Goal: Task Accomplishment & Management: Use online tool/utility

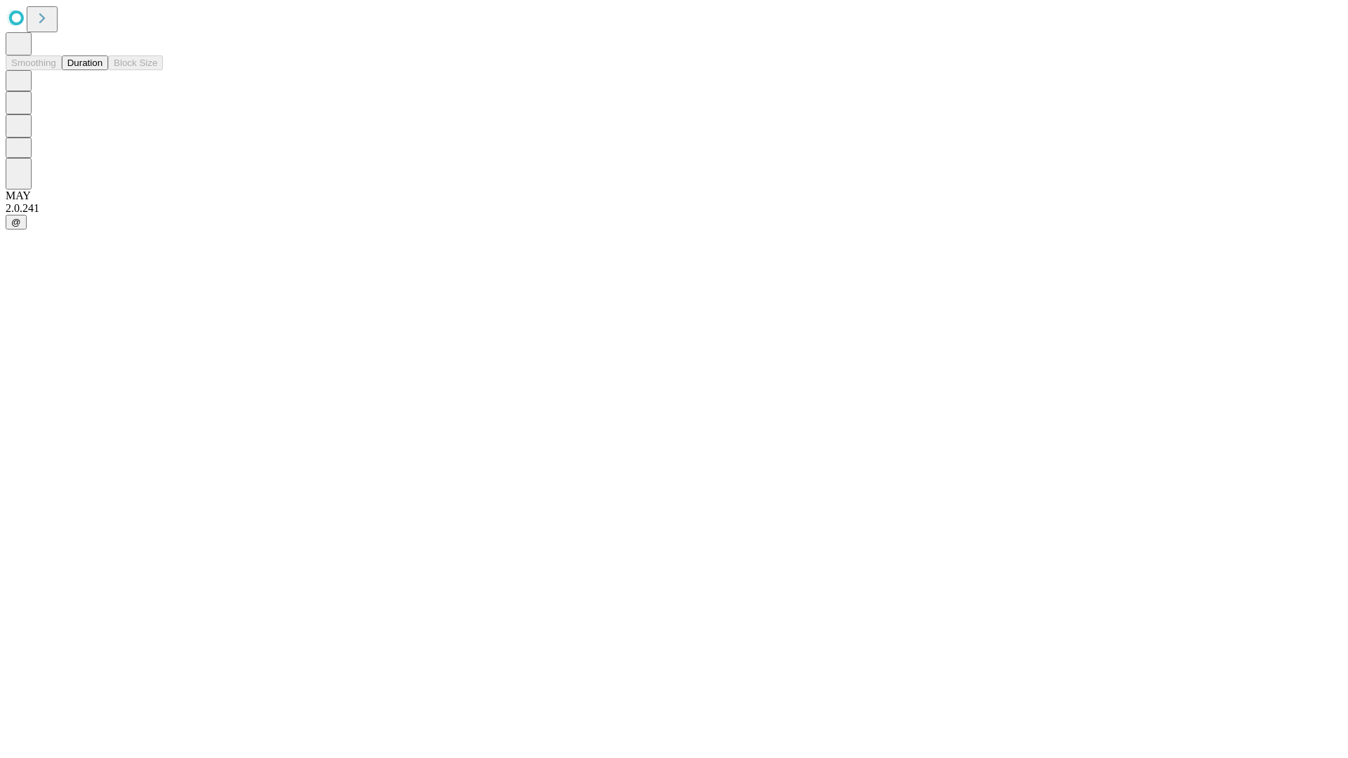
click at [103, 70] on button "Duration" at bounding box center [85, 62] width 46 height 15
click at [157, 327] on input "text" at bounding box center [108, 334] width 100 height 14
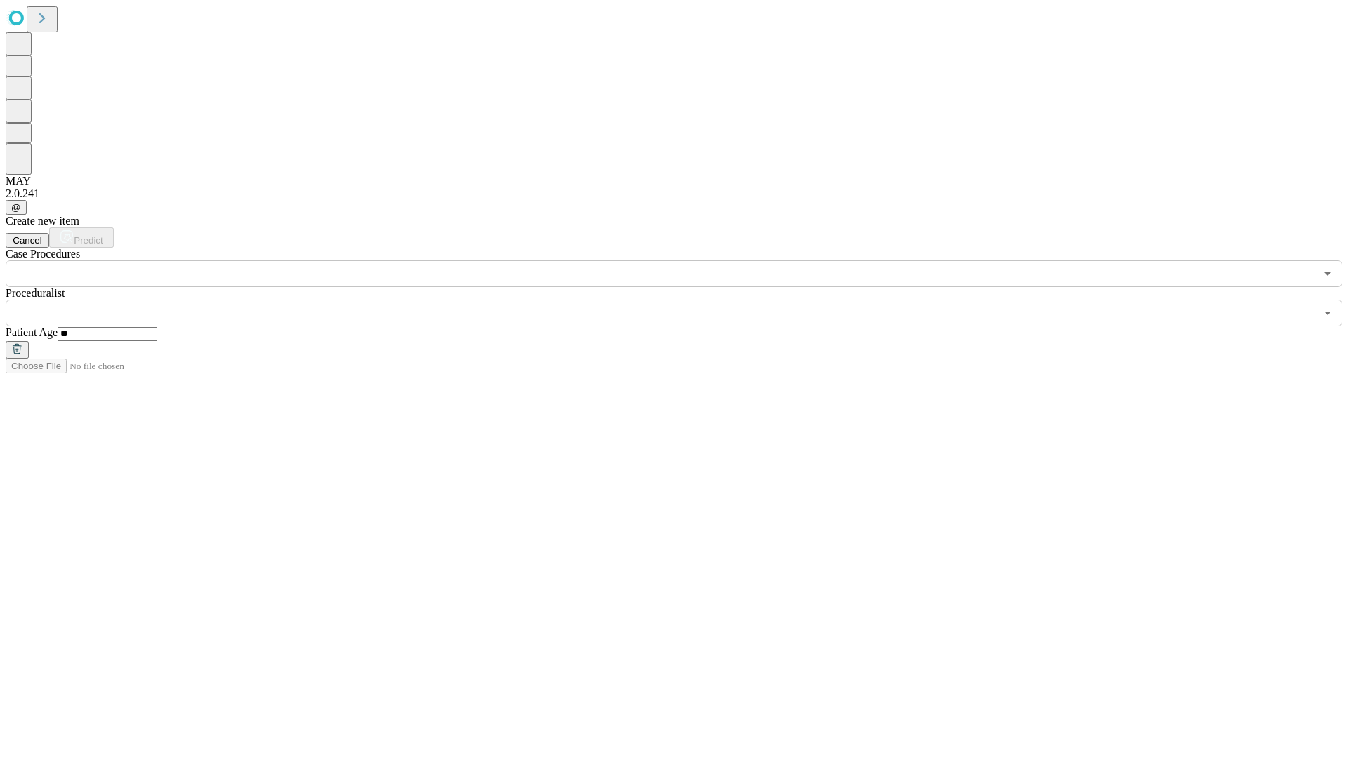
type input "**"
click at [684, 300] on input "text" at bounding box center [661, 313] width 1310 height 27
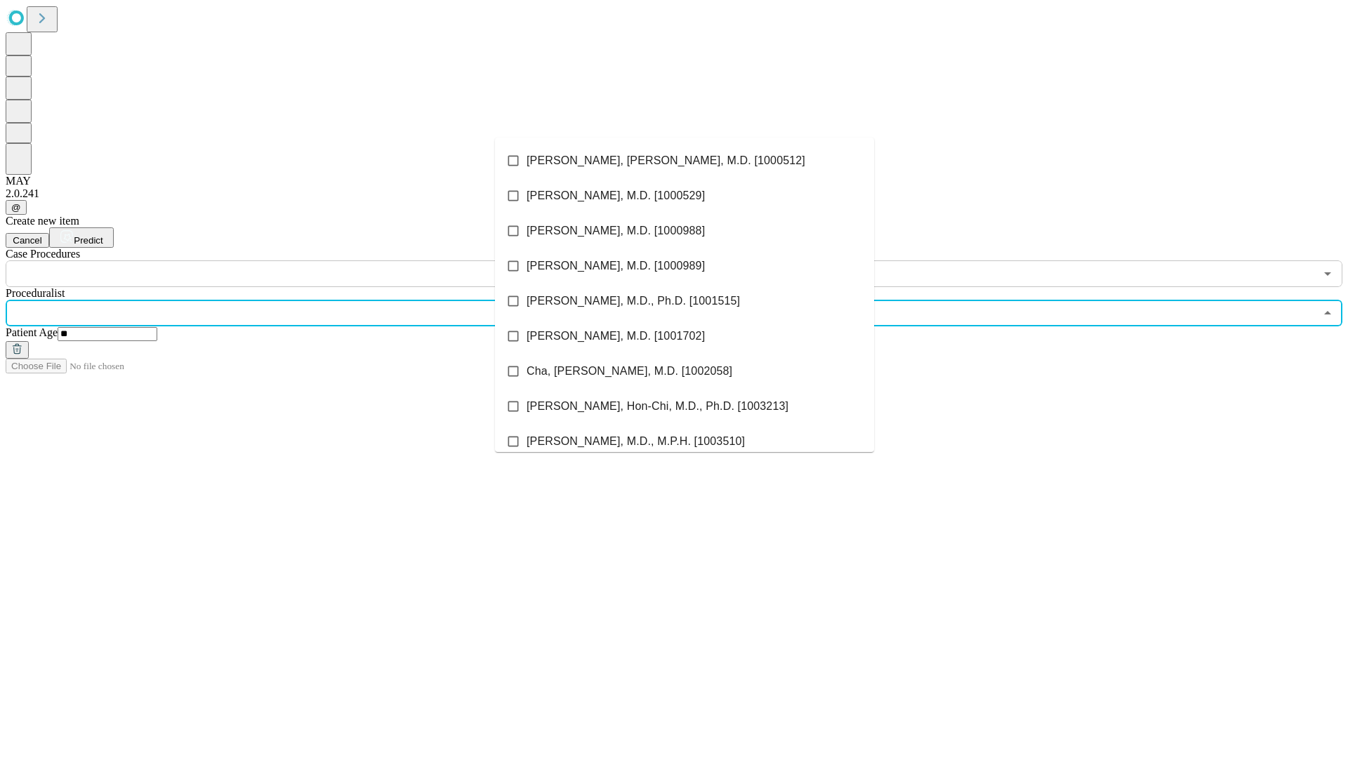
click at [685, 161] on li "[PERSON_NAME], [PERSON_NAME], M.D. [1000512]" at bounding box center [684, 160] width 379 height 35
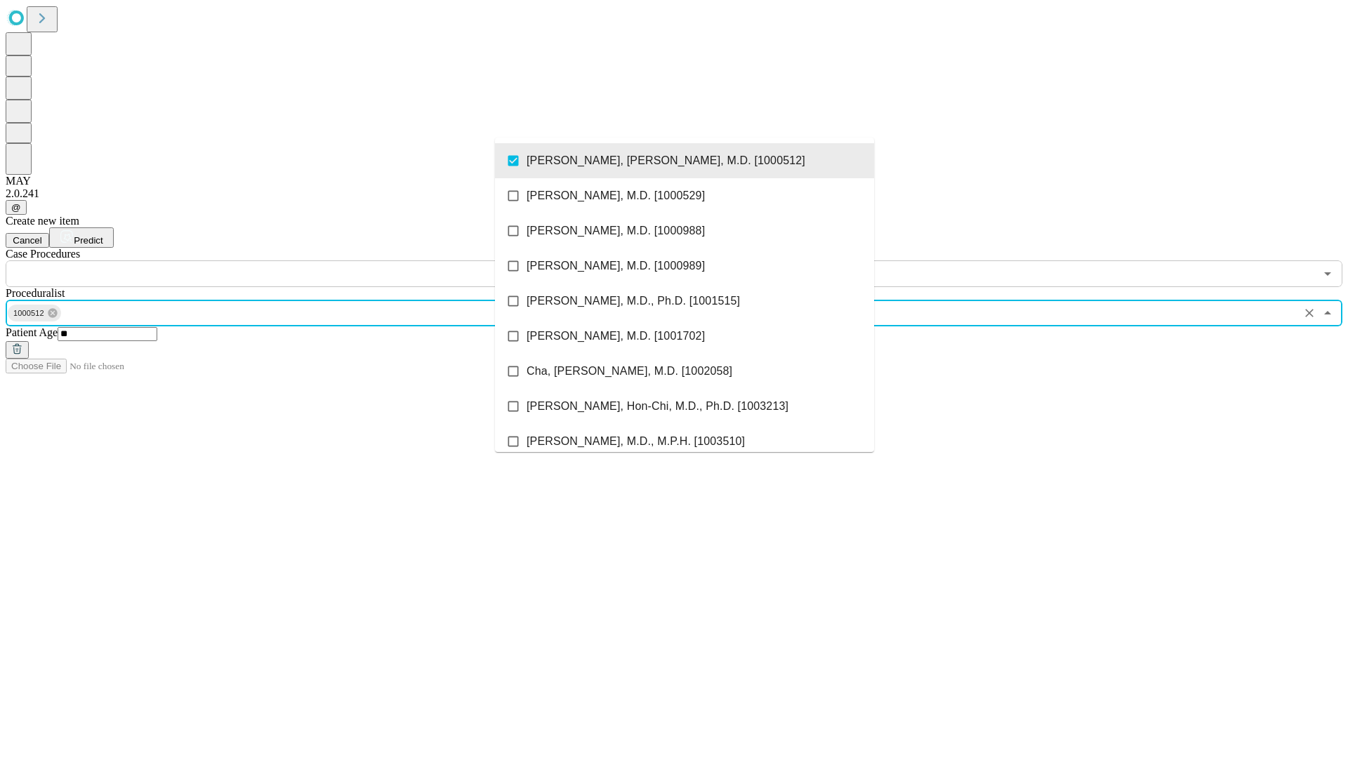
click at [295, 261] on input "text" at bounding box center [661, 274] width 1310 height 27
